Goal: Transaction & Acquisition: Purchase product/service

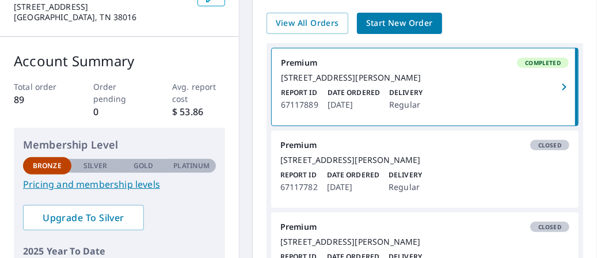
scroll to position [58, 0]
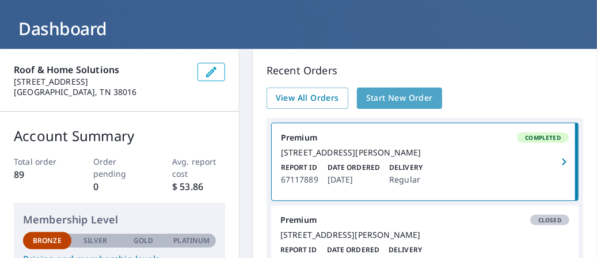
click at [393, 94] on span "Start New Order" at bounding box center [399, 98] width 67 height 14
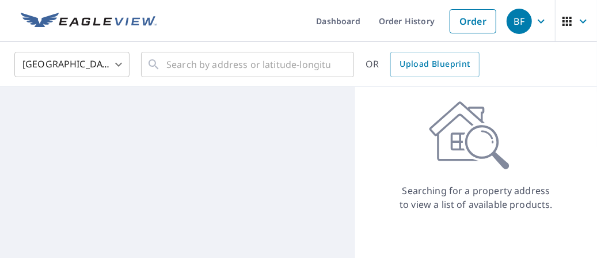
click at [393, 94] on div "Searching for a property address to view a list of available products." at bounding box center [476, 208] width 242 height 242
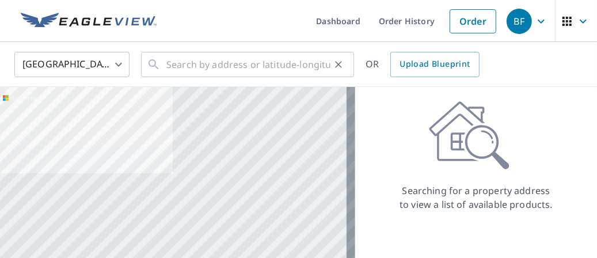
click at [165, 63] on div "​" at bounding box center [247, 64] width 213 height 25
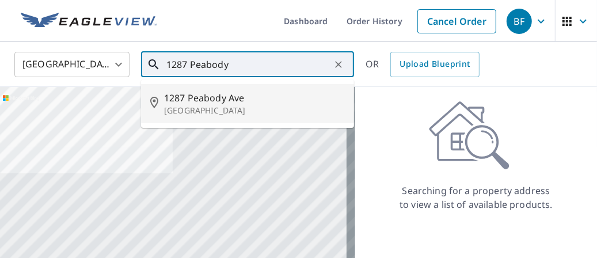
click at [185, 98] on span "1287 Peabody Ave" at bounding box center [254, 98] width 181 height 14
type input "[STREET_ADDRESS]"
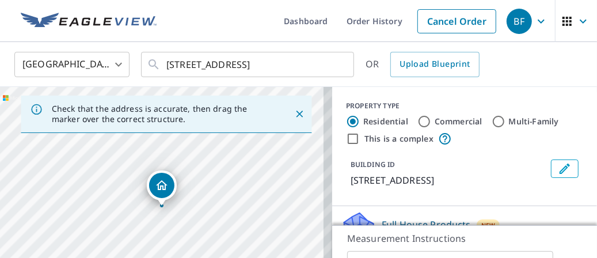
click at [163, 214] on div "[STREET_ADDRESS]" at bounding box center [166, 208] width 332 height 242
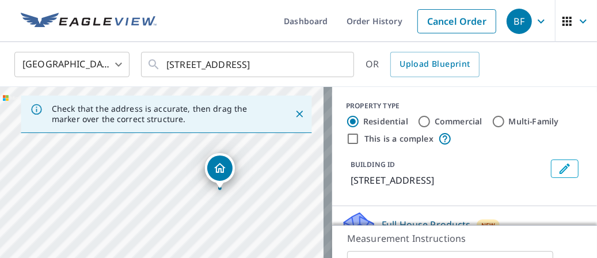
click at [238, 209] on div "[STREET_ADDRESS]" at bounding box center [166, 208] width 332 height 242
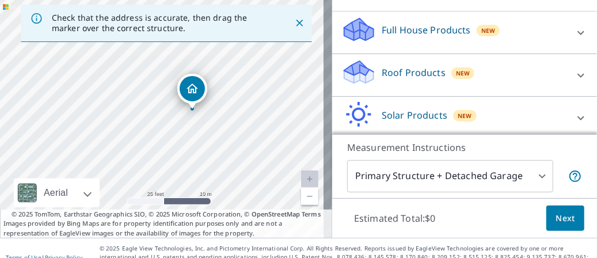
scroll to position [105, 0]
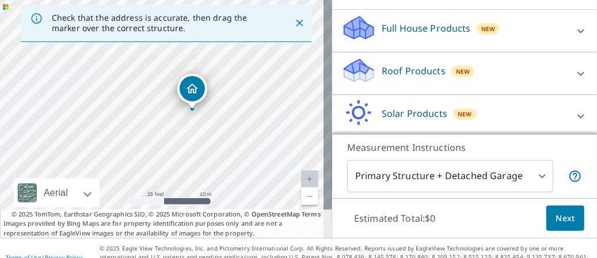
click at [415, 70] on p "Roof Products" at bounding box center [414, 71] width 64 height 14
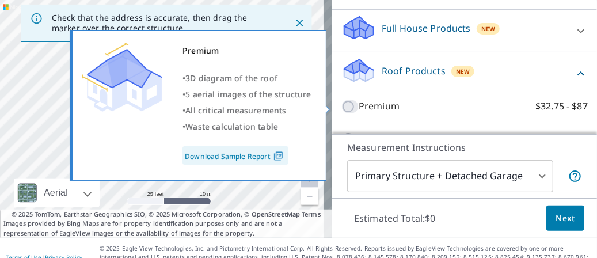
click at [341, 105] on input "Premium $32.75 - $87" at bounding box center [349, 107] width 17 height 14
checkbox input "true"
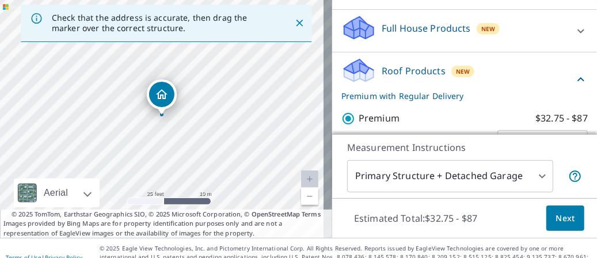
click at [558, 216] on span "Next" at bounding box center [565, 218] width 20 height 14
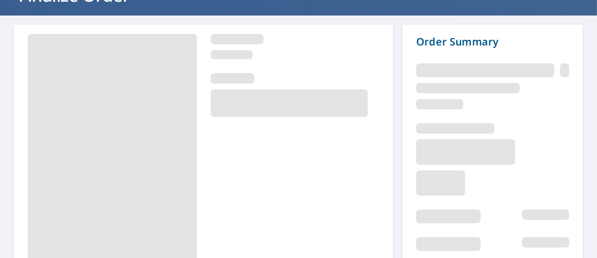
scroll to position [155, 0]
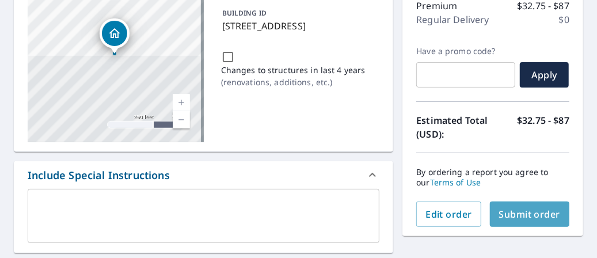
click at [517, 215] on span "Submit order" at bounding box center [530, 214] width 62 height 13
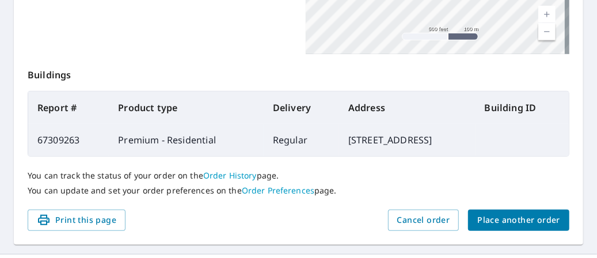
scroll to position [395, 0]
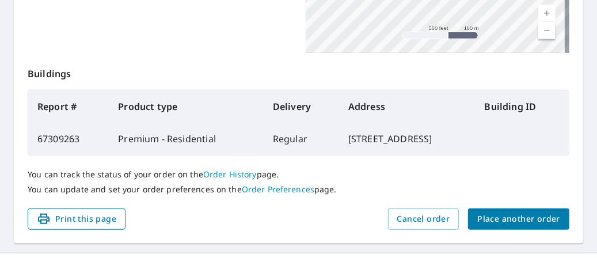
click at [83, 218] on span "Print this page" at bounding box center [76, 219] width 79 height 14
